Goal: Task Accomplishment & Management: Use online tool/utility

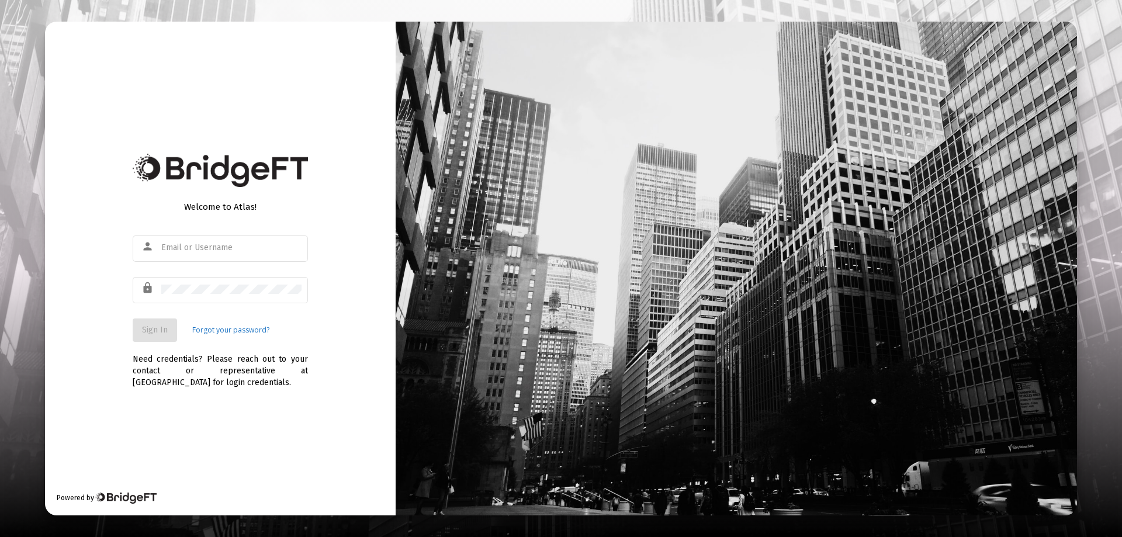
type input "[EMAIL_ADDRESS][DOMAIN_NAME]"
click at [139, 105] on div "Welcome to Atlas! person [EMAIL_ADDRESS][DOMAIN_NAME] lock Sign In Forgot your …" at bounding box center [220, 269] width 351 height 494
click at [155, 336] on button "Sign In" at bounding box center [155, 330] width 44 height 23
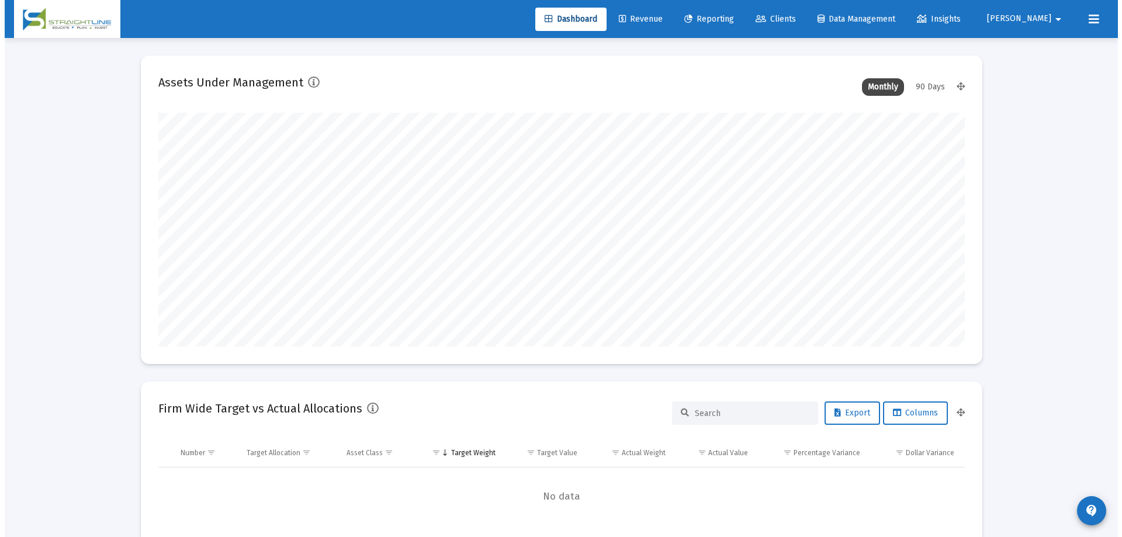
scroll to position [234, 434]
click at [730, 21] on span "Reporting" at bounding box center [705, 19] width 50 height 10
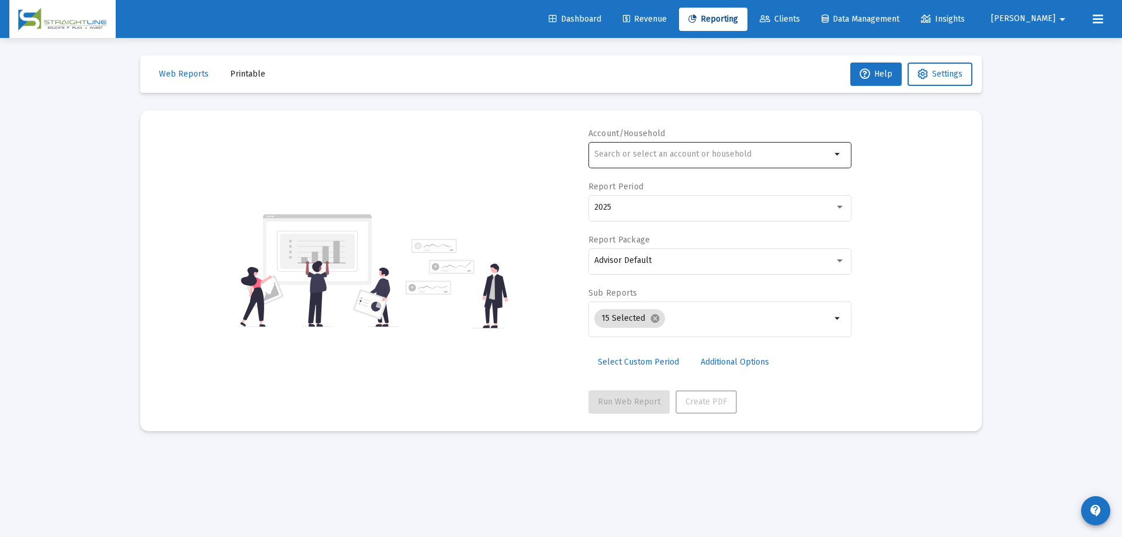
click at [719, 151] on input "text" at bounding box center [712, 154] width 237 height 9
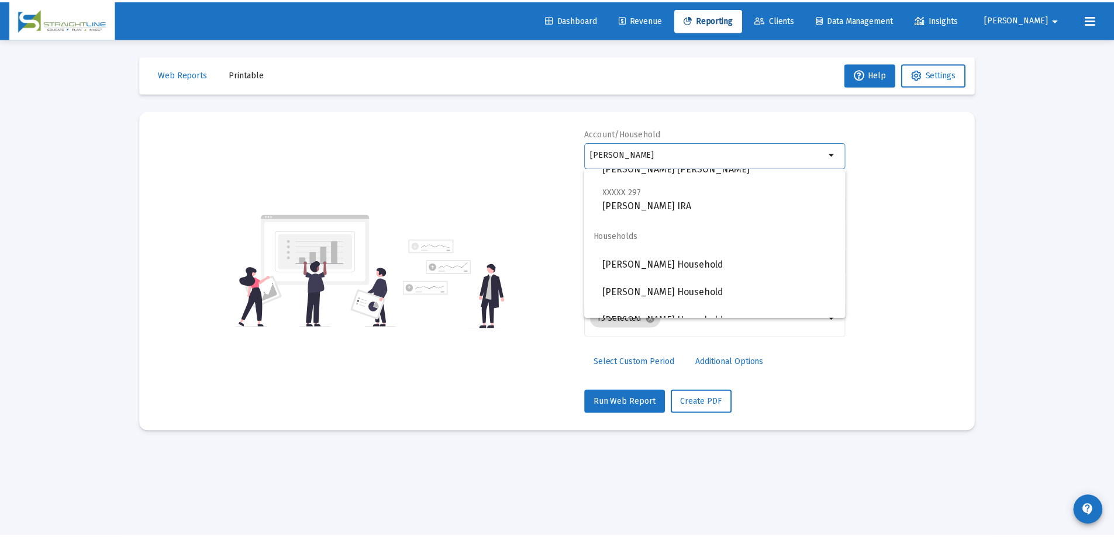
scroll to position [292, 0]
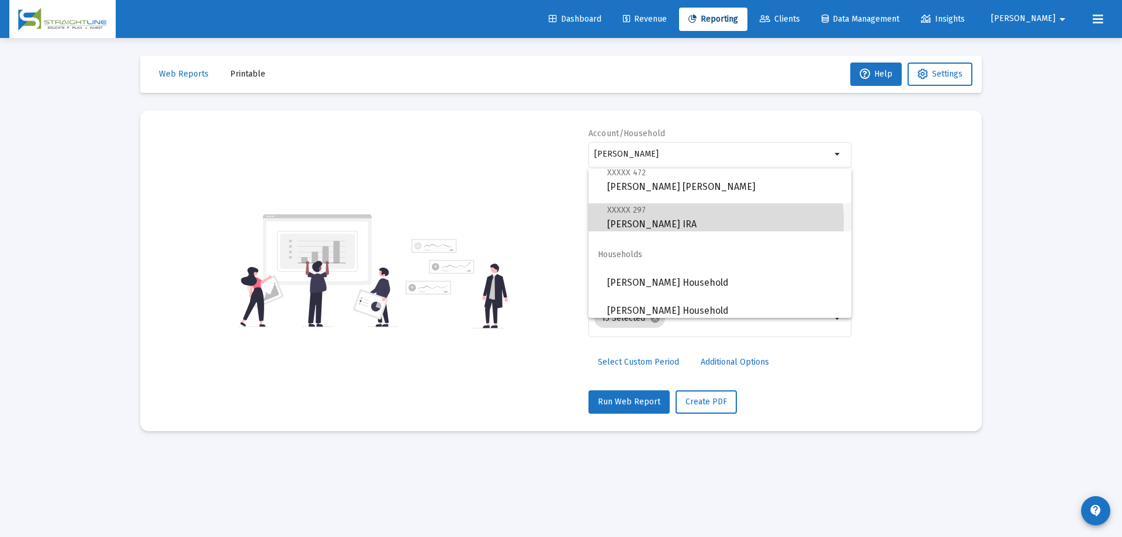
click at [692, 222] on span "XXXXX 297 [PERSON_NAME] IRA" at bounding box center [724, 217] width 235 height 29
type input "[PERSON_NAME] IRA"
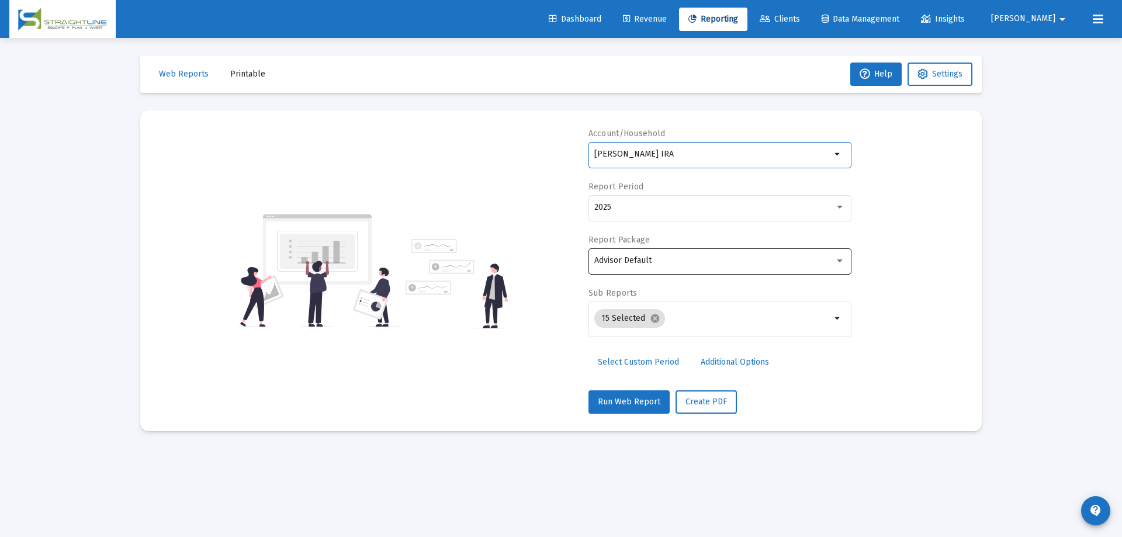
click at [710, 259] on div "Advisor Default" at bounding box center [714, 260] width 240 height 9
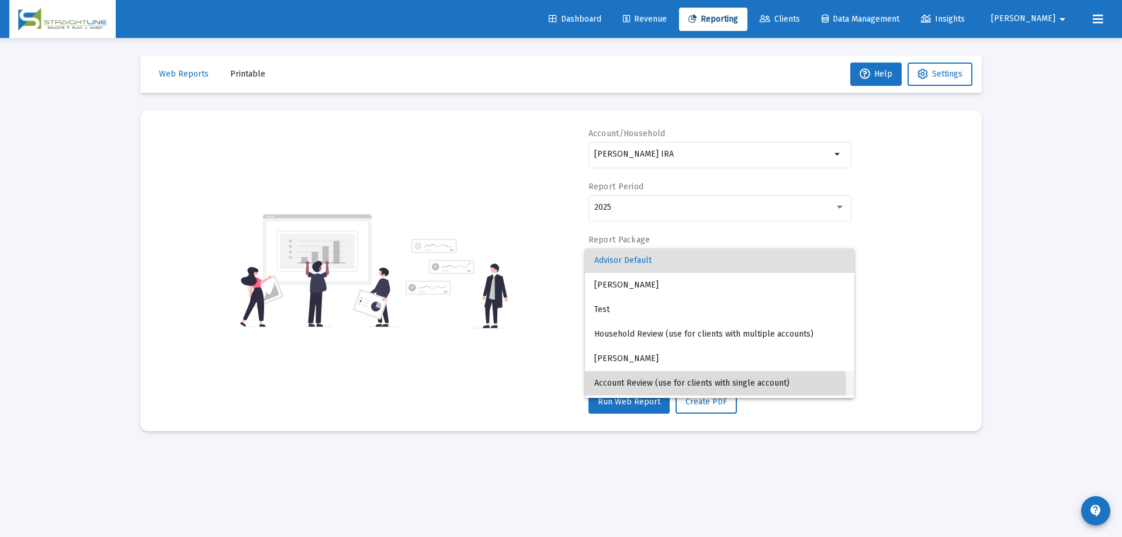
click at [707, 385] on span "Account Review (use for clients with single account)" at bounding box center [719, 383] width 251 height 25
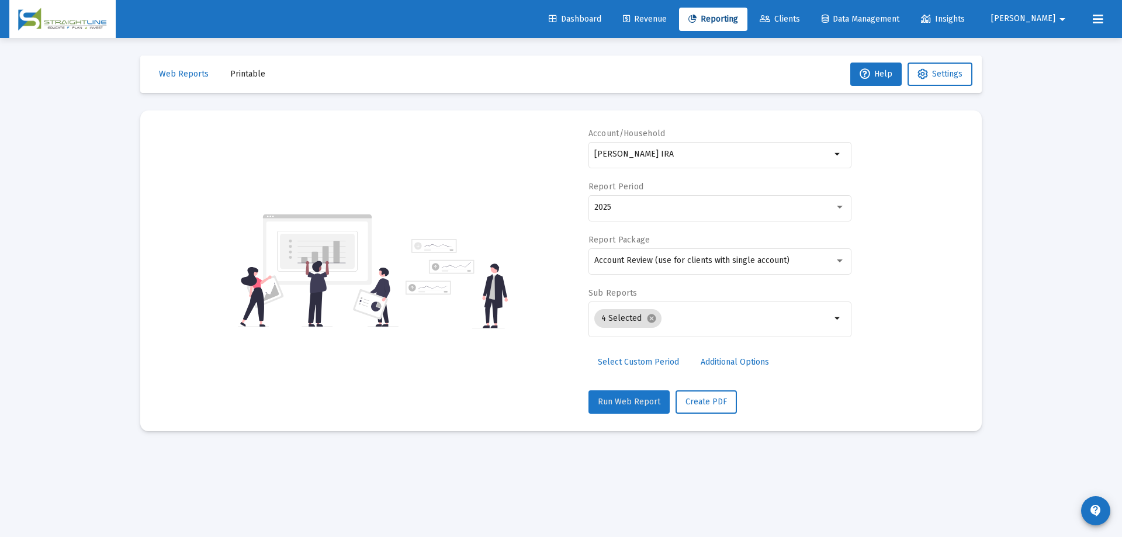
click at [636, 402] on span "Run Web Report" at bounding box center [629, 402] width 63 height 10
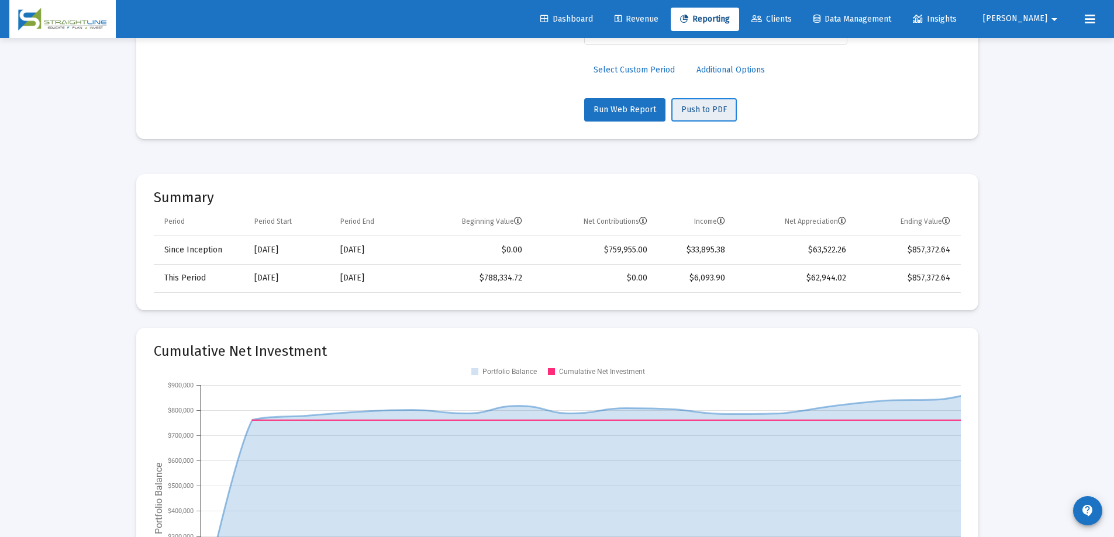
click at [690, 110] on span "Push to PDF" at bounding box center [704, 110] width 46 height 10
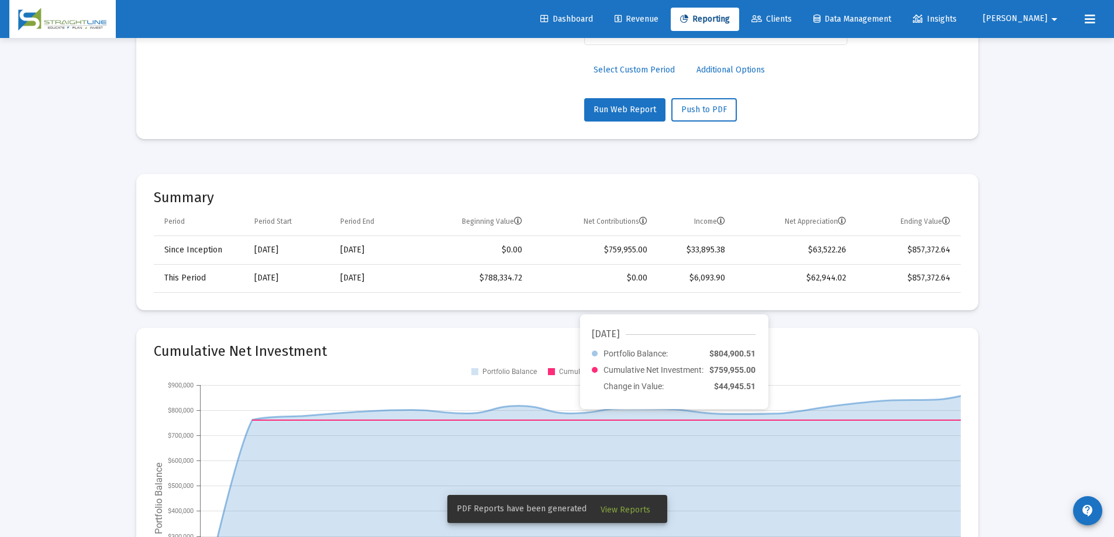
click at [633, 511] on span "View Reports" at bounding box center [625, 510] width 50 height 10
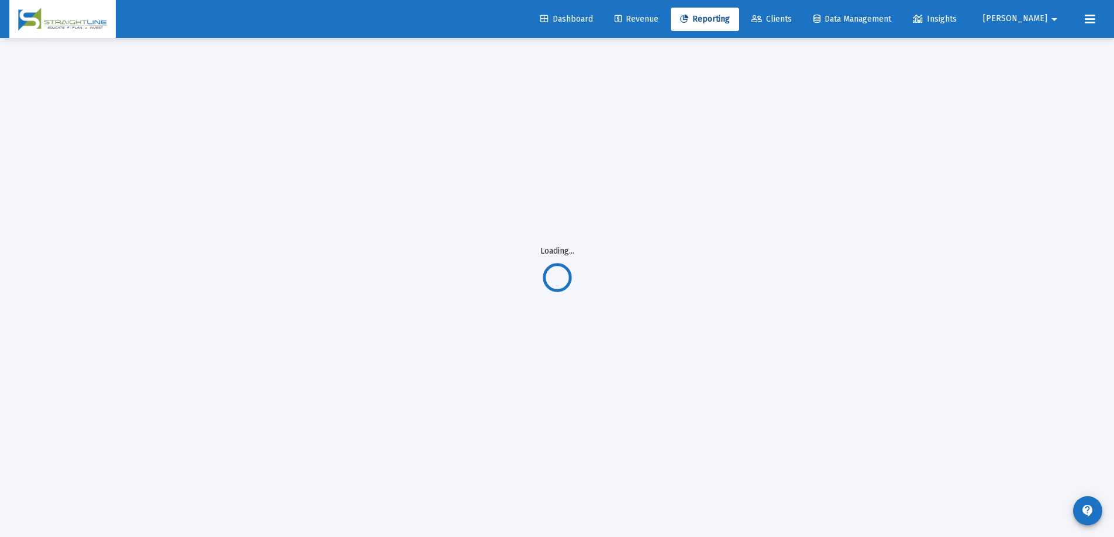
scroll to position [38, 0]
click at [658, 18] on span "Revenue" at bounding box center [636, 19] width 44 height 10
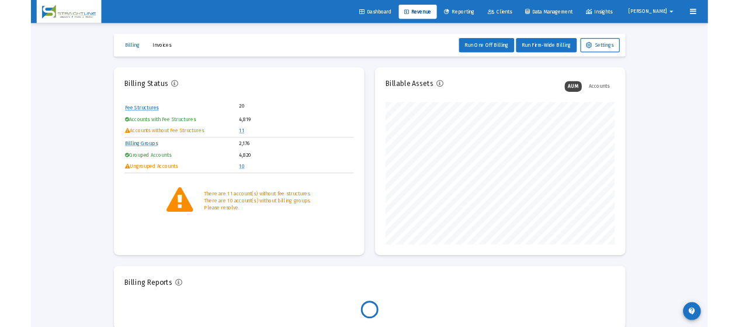
scroll to position [234, 377]
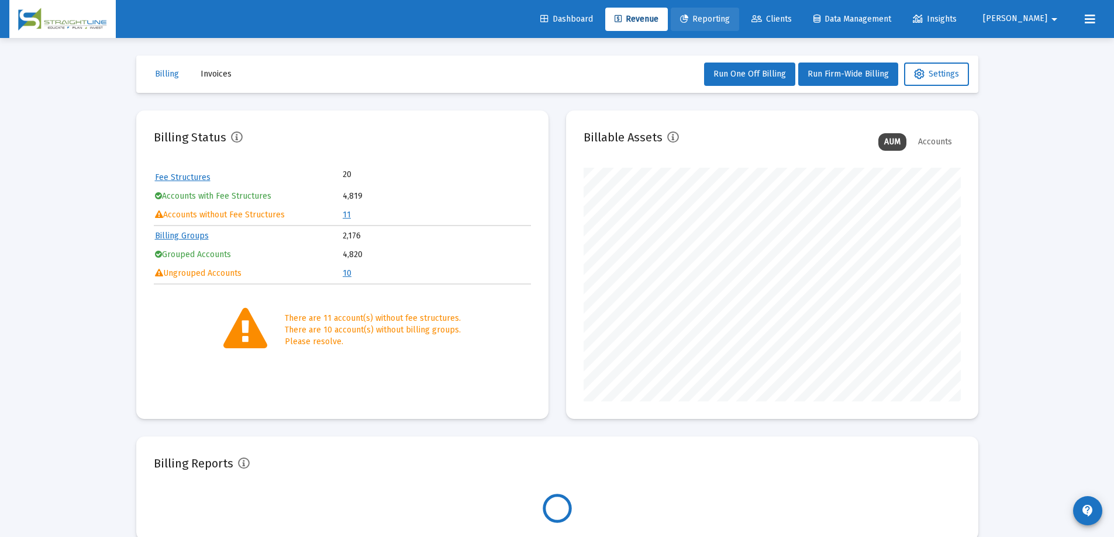
click at [739, 13] on link "Reporting" at bounding box center [704, 19] width 68 height 23
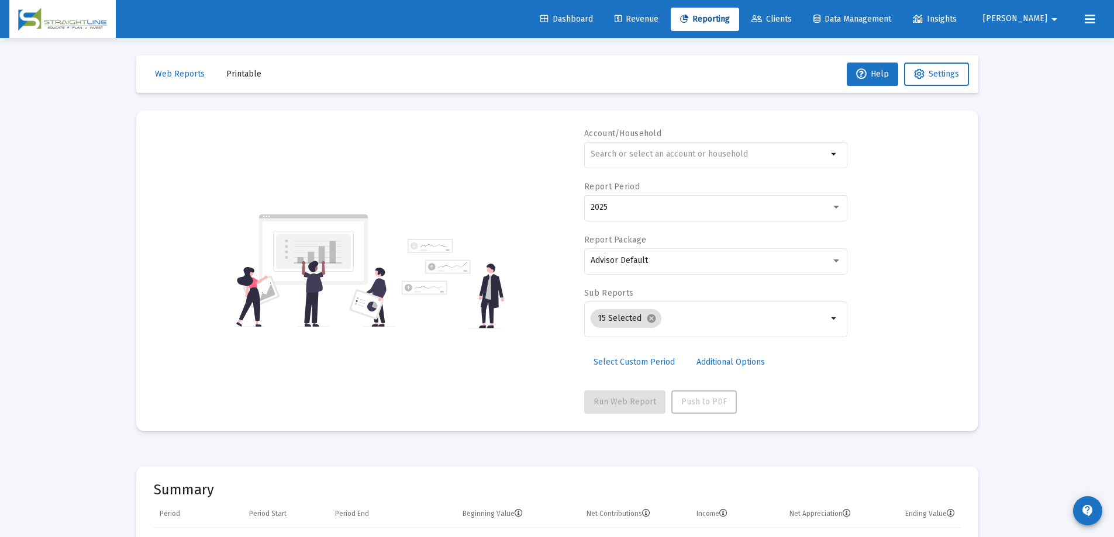
click at [238, 72] on span "Printable" at bounding box center [243, 74] width 35 height 10
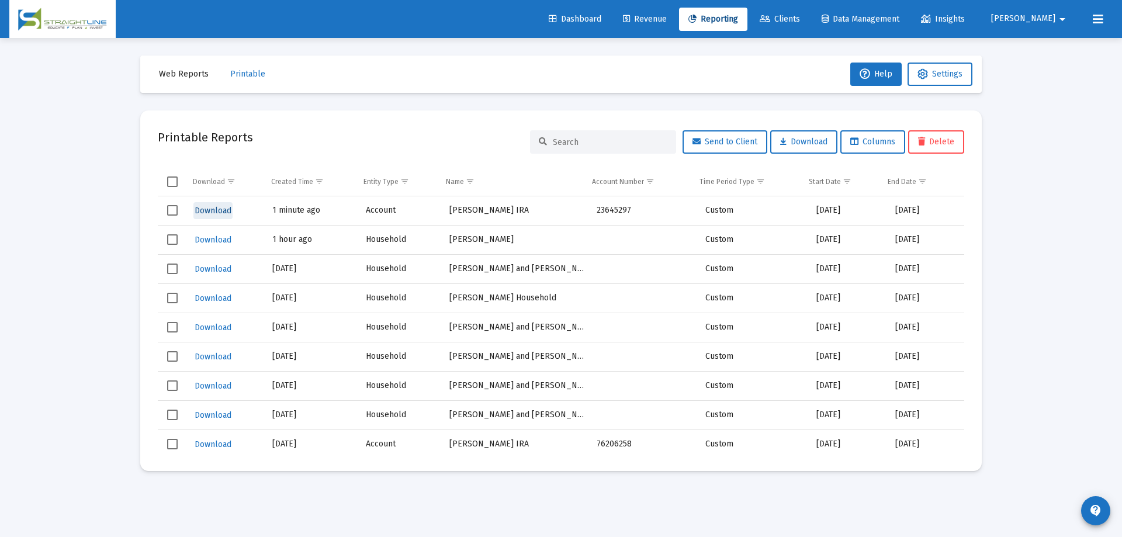
click at [215, 209] on span "Download" at bounding box center [213, 211] width 37 height 10
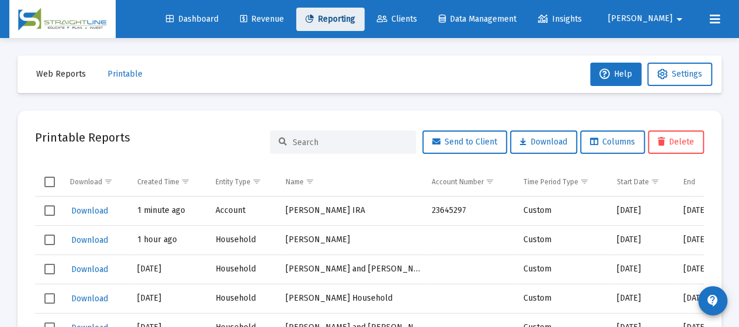
click at [355, 17] on span "Reporting" at bounding box center [331, 19] width 50 height 10
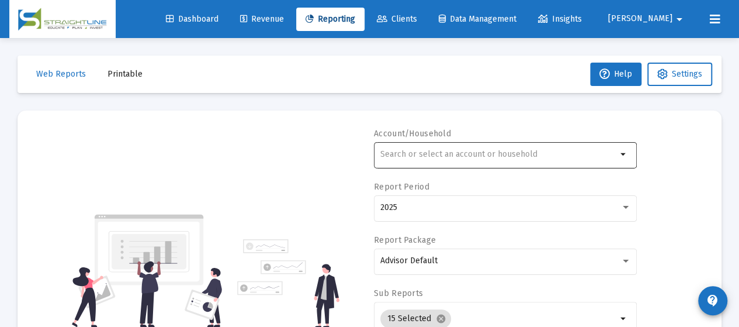
click at [479, 148] on div at bounding box center [499, 154] width 237 height 29
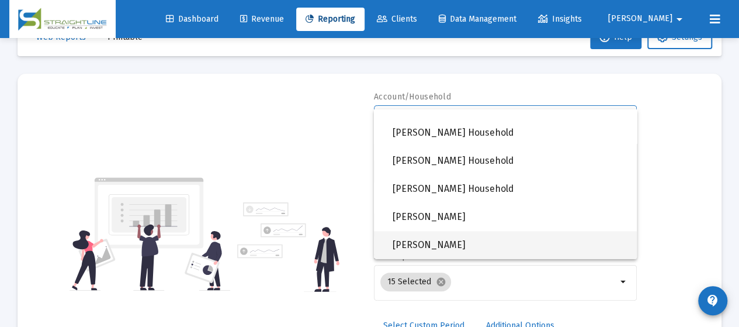
scroll to position [58, 0]
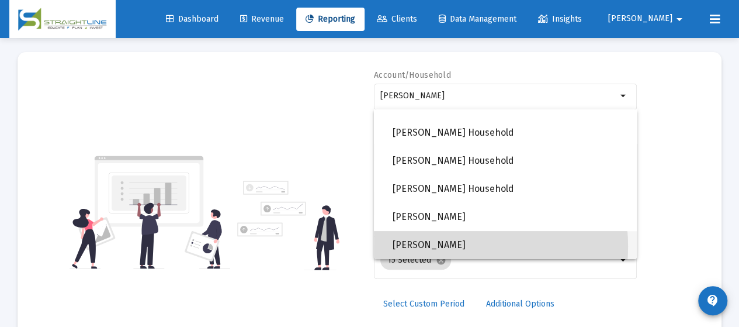
click at [442, 246] on span "[PERSON_NAME]" at bounding box center [510, 245] width 235 height 28
type input "[PERSON_NAME]"
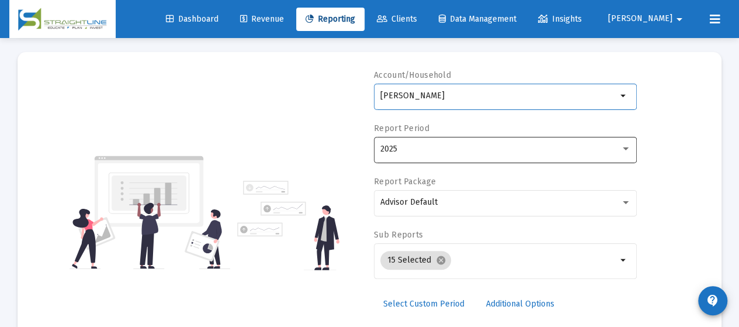
click at [445, 144] on div "2025" at bounding box center [501, 148] width 240 height 9
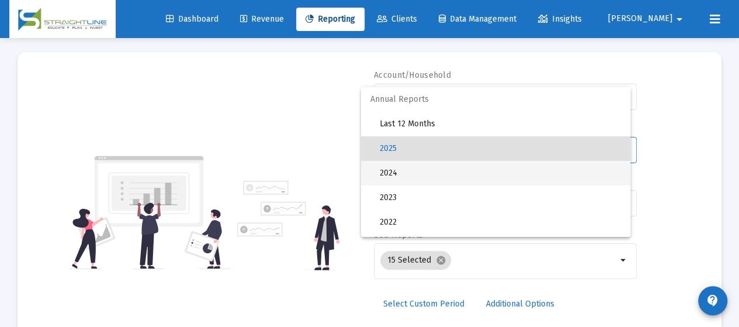
click at [427, 170] on span "2024" at bounding box center [500, 173] width 241 height 25
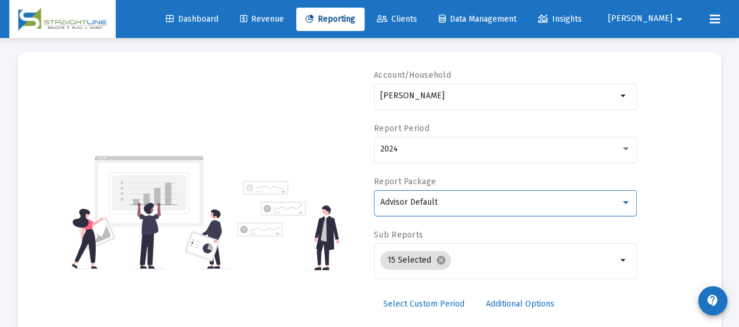
click at [442, 198] on div "Advisor Default" at bounding box center [501, 202] width 240 height 9
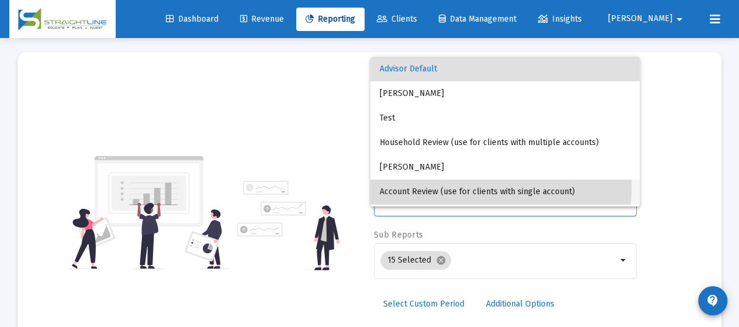
click at [434, 186] on span "Account Review (use for clients with single account)" at bounding box center [505, 191] width 251 height 25
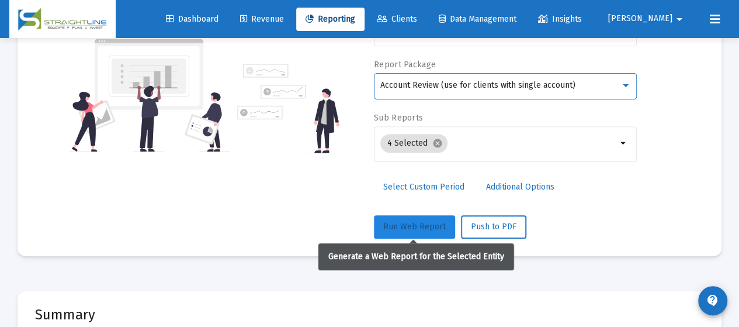
click at [409, 231] on button "Run Web Report" at bounding box center [414, 226] width 81 height 23
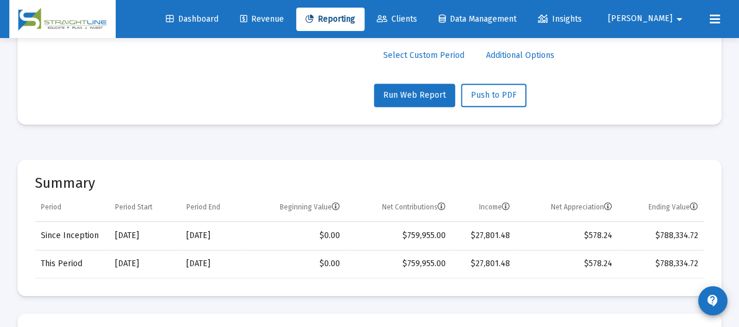
scroll to position [292, 0]
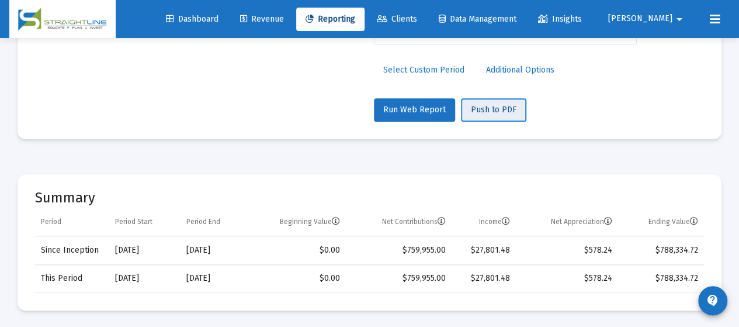
click at [503, 106] on span "Push to PDF" at bounding box center [494, 110] width 46 height 10
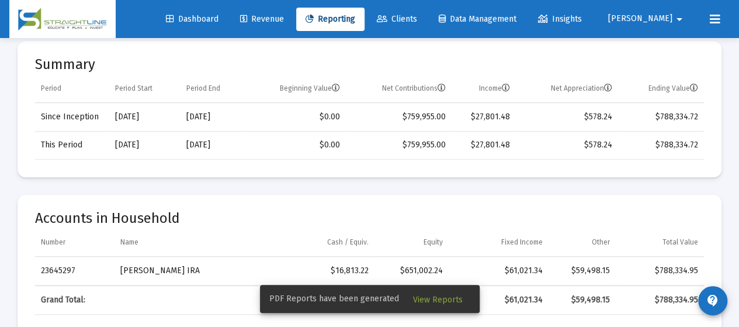
scroll to position [409, 0]
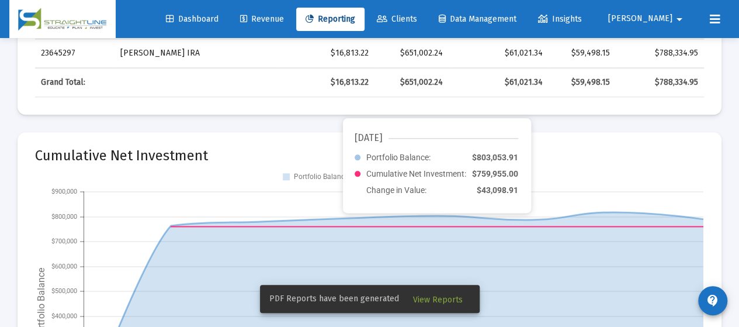
click at [435, 300] on span "View Reports" at bounding box center [438, 300] width 50 height 10
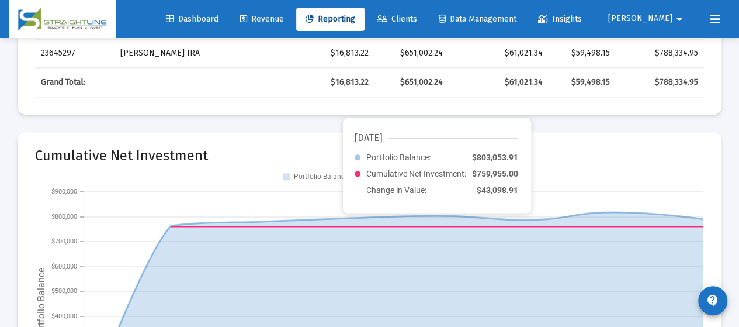
scroll to position [38, 0]
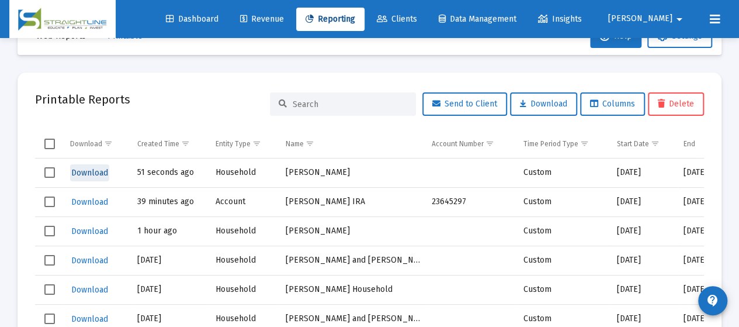
click at [96, 172] on span "Download" at bounding box center [89, 173] width 37 height 10
